Goal: Navigation & Orientation: Find specific page/section

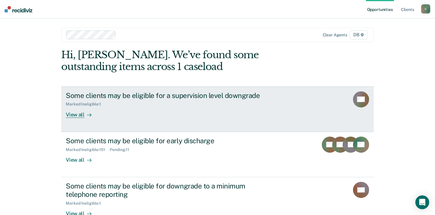
click at [80, 111] on div "View all" at bounding box center [82, 112] width 32 height 11
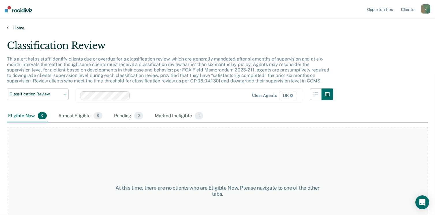
click at [23, 27] on link "Home" at bounding box center [217, 27] width 421 height 5
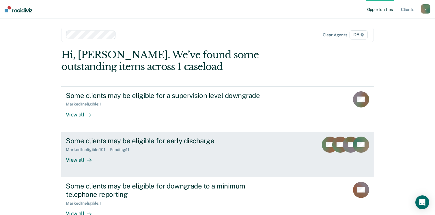
click at [82, 160] on div "View all" at bounding box center [82, 157] width 32 height 11
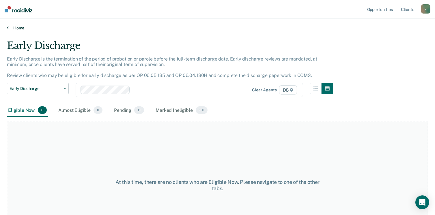
click at [13, 29] on link "Home" at bounding box center [217, 27] width 421 height 5
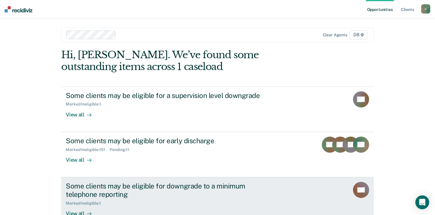
click at [85, 211] on div at bounding box center [88, 214] width 7 height 7
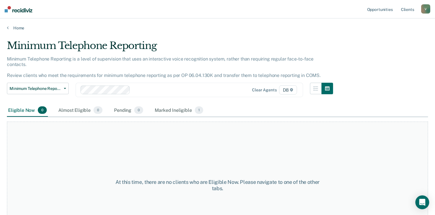
click at [16, 32] on main "Minimum Telephone Reporting Minimum Telephone Reporting is a level of supervisi…" at bounding box center [217, 122] width 435 height 183
click at [18, 28] on link "Home" at bounding box center [217, 27] width 421 height 5
